Goal: Check status: Check status

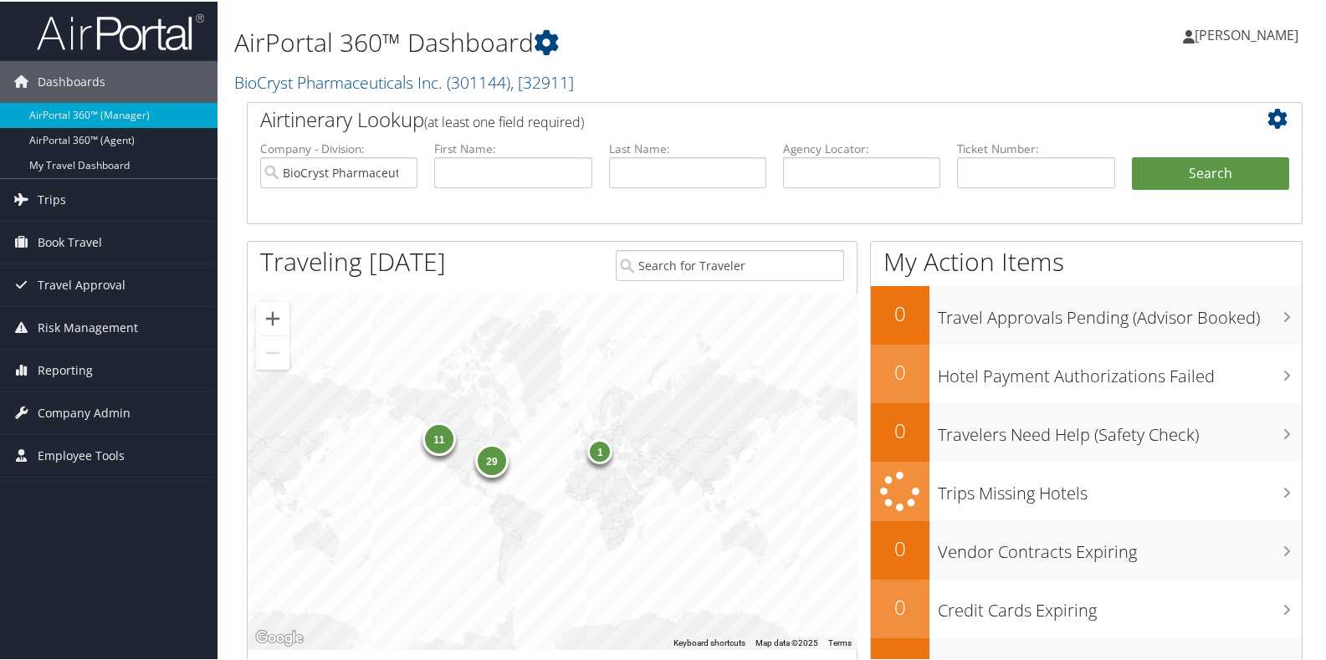
click at [595, 48] on h1 "AirPortal 360™ Dashboard" at bounding box center [594, 40] width 721 height 35
click at [595, 69] on h2 "BioCryst Pharmaceuticals Inc. ( 301144 ) , [ 32911 ]" at bounding box center [594, 79] width 721 height 28
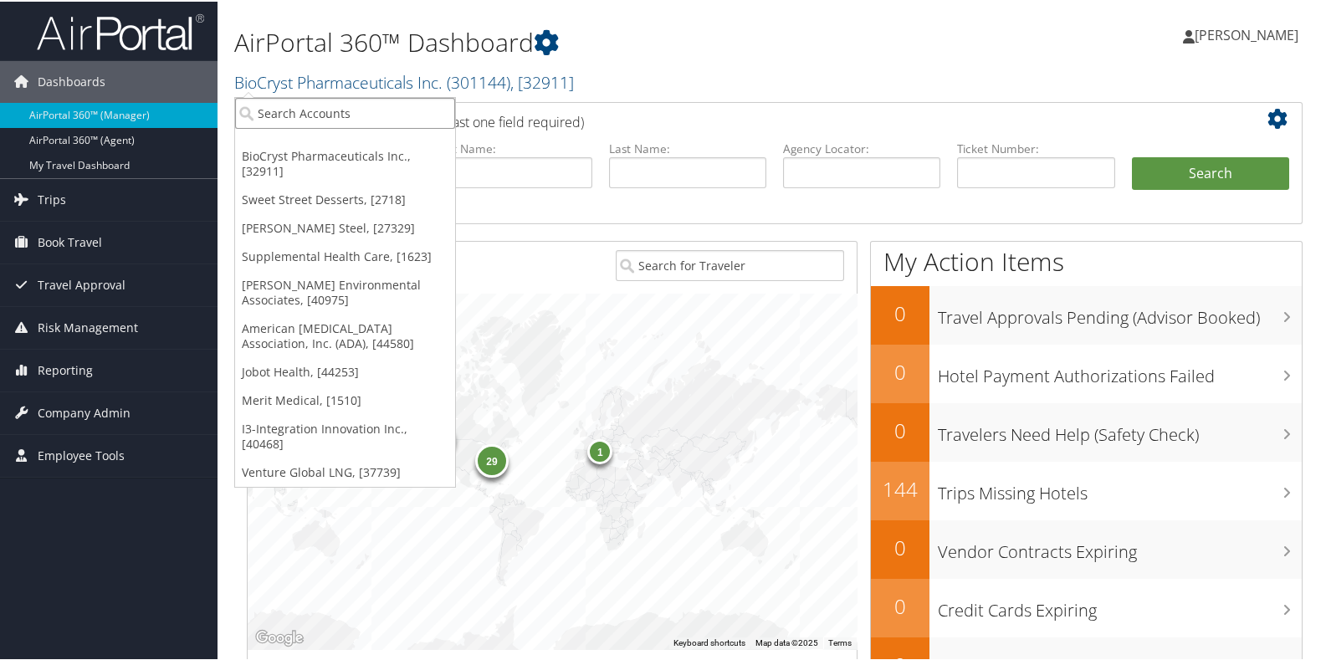
click at [339, 113] on input "search" at bounding box center [345, 111] width 220 height 31
click at [282, 110] on input "search" at bounding box center [345, 111] width 220 height 31
type input "s3"
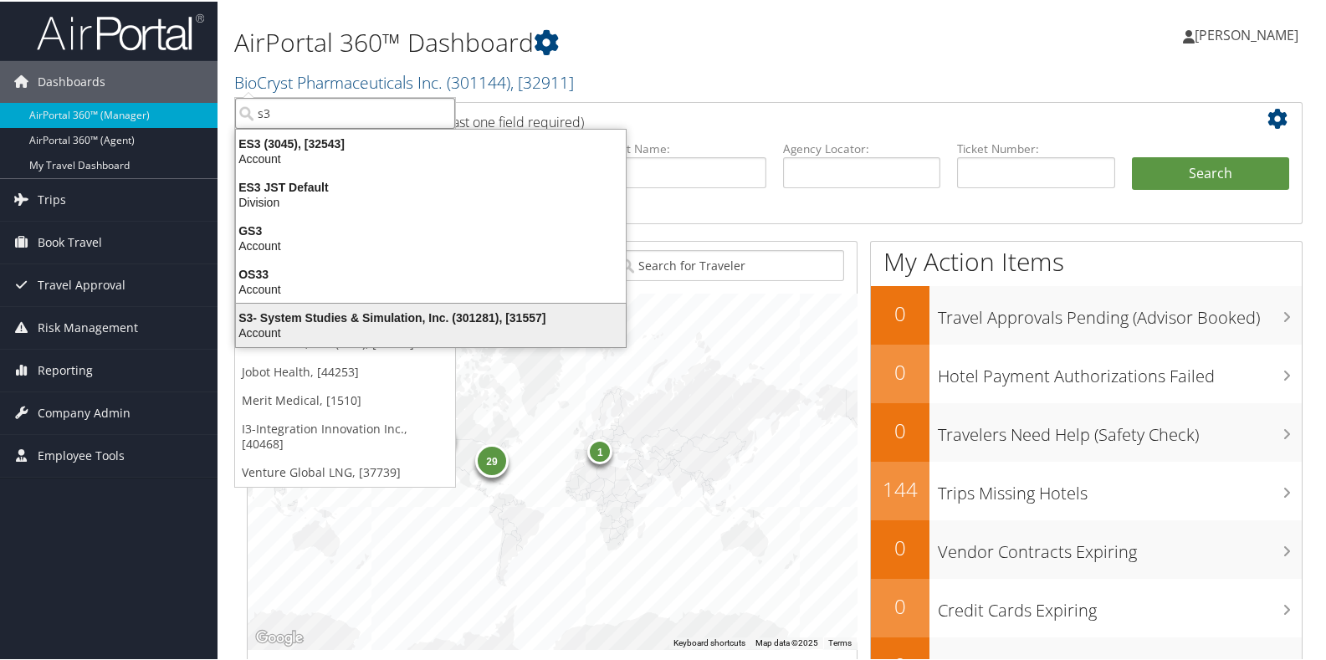
click at [264, 320] on div "S3- System Studies & Simulation, Inc. (301281), [31557]" at bounding box center [431, 316] width 410 height 15
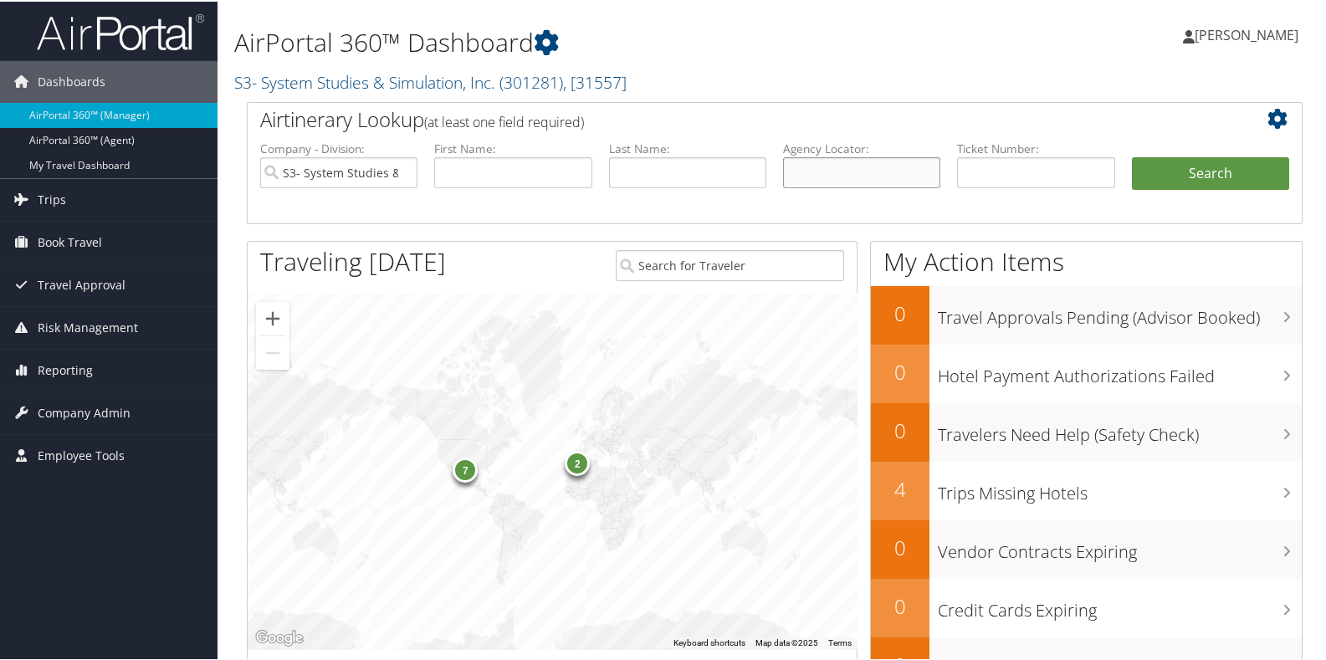
click at [813, 164] on input "text" at bounding box center [861, 171] width 157 height 31
type input "dg8vvj"
click at [1150, 167] on button "Search" at bounding box center [1210, 172] width 157 height 33
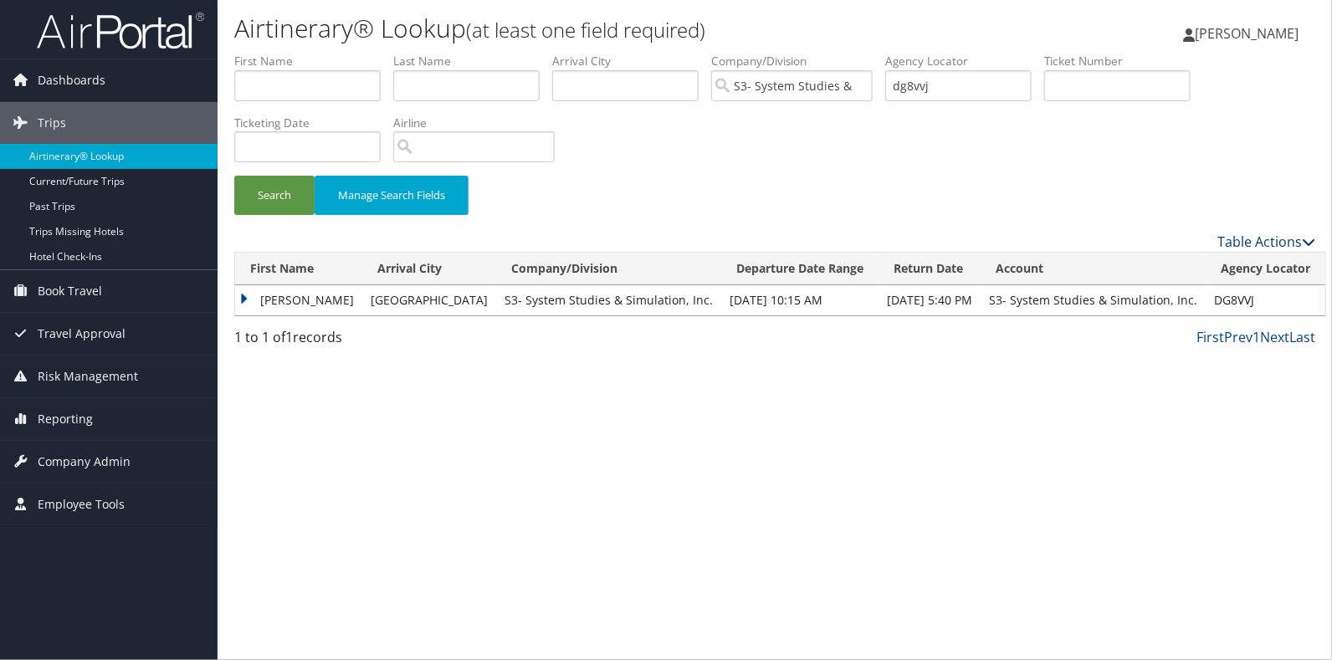
click at [1267, 240] on link "Table Actions" at bounding box center [1267, 242] width 98 height 18
click at [1269, 241] on div at bounding box center [666, 330] width 1332 height 660
click at [242, 295] on td "COURTNEY DEAN" at bounding box center [298, 300] width 127 height 30
